Goal: Task Accomplishment & Management: Use online tool/utility

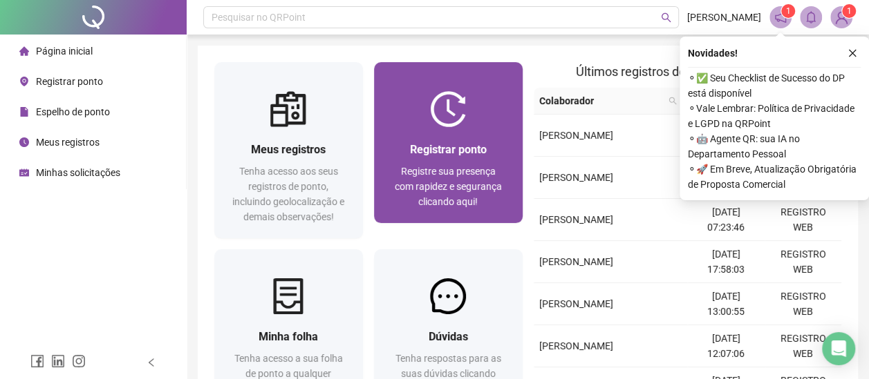
click at [433, 147] on span "Registrar ponto" at bounding box center [448, 149] width 77 height 13
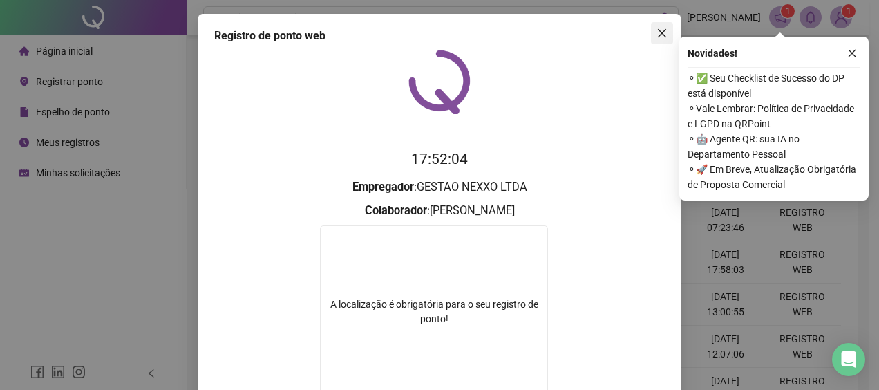
click at [659, 28] on icon "close" at bounding box center [662, 33] width 11 height 11
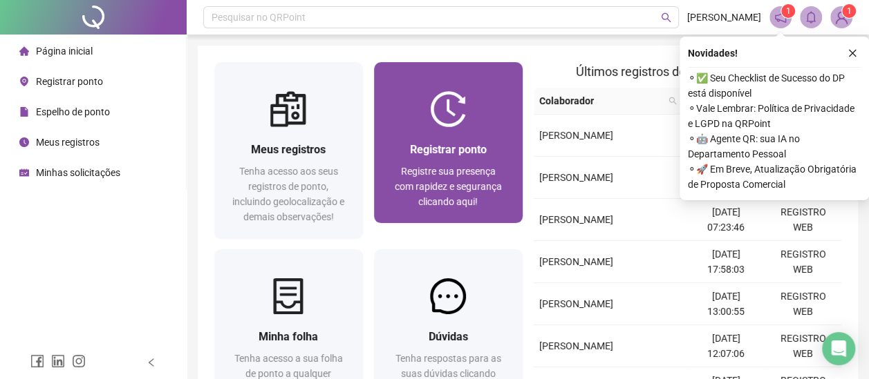
click at [473, 124] on div at bounding box center [448, 109] width 149 height 36
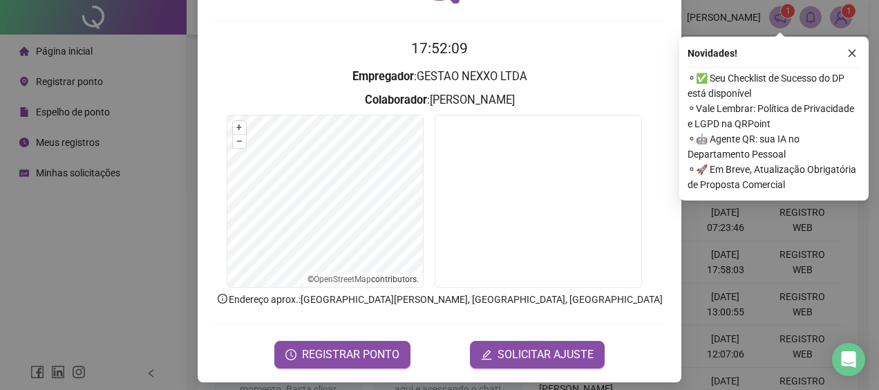
scroll to position [118, 0]
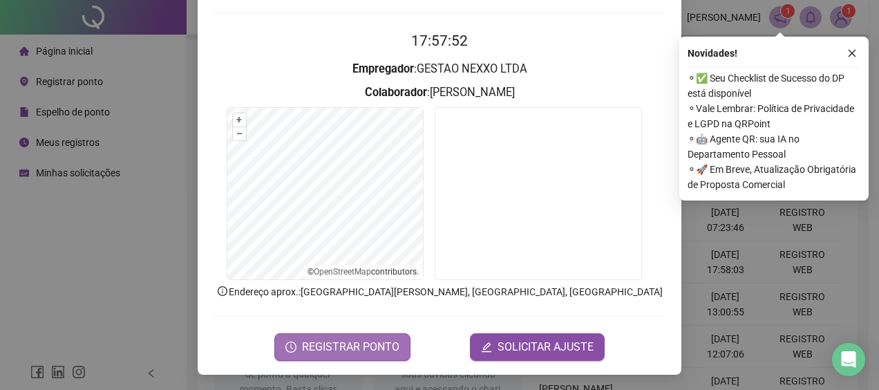
click at [340, 350] on span "REGISTRAR PONTO" at bounding box center [350, 347] width 97 height 17
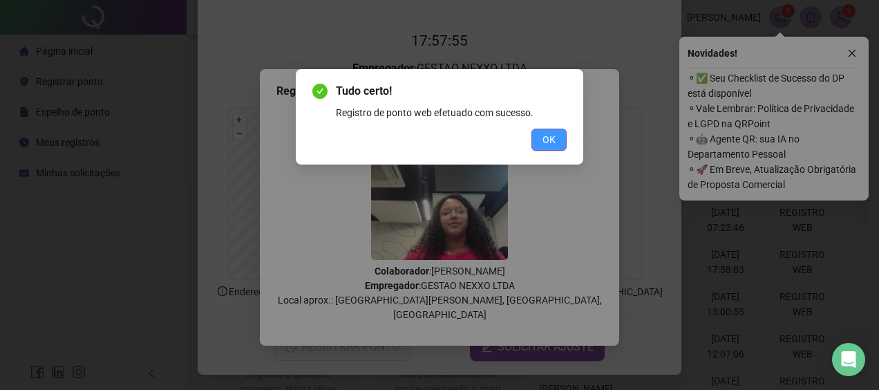
click at [552, 138] on span "OK" at bounding box center [549, 139] width 13 height 15
